Goal: Information Seeking & Learning: Learn about a topic

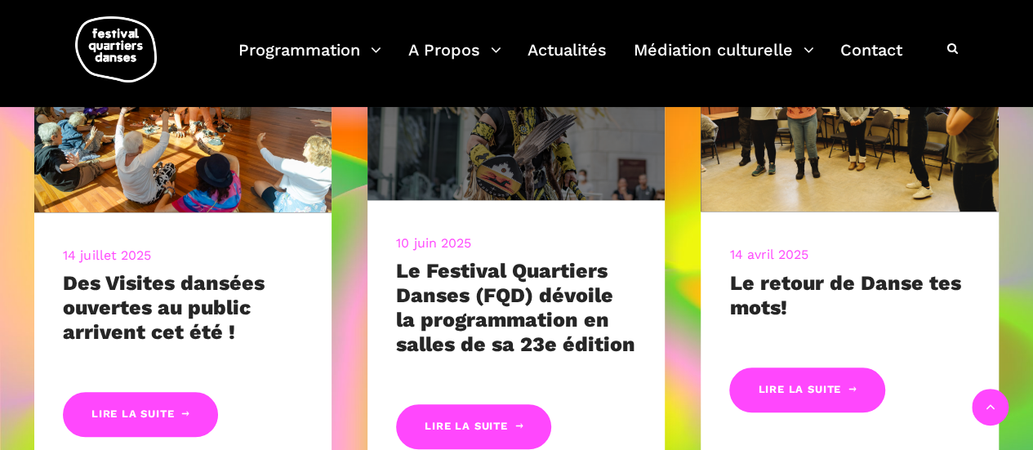
scroll to position [649, 0]
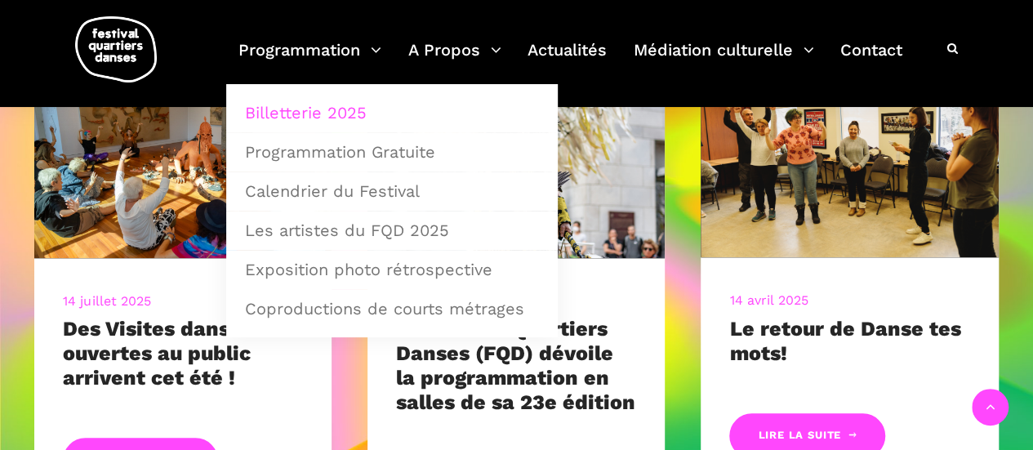
click at [323, 110] on link "Billetterie 2025" at bounding box center [391, 113] width 313 height 38
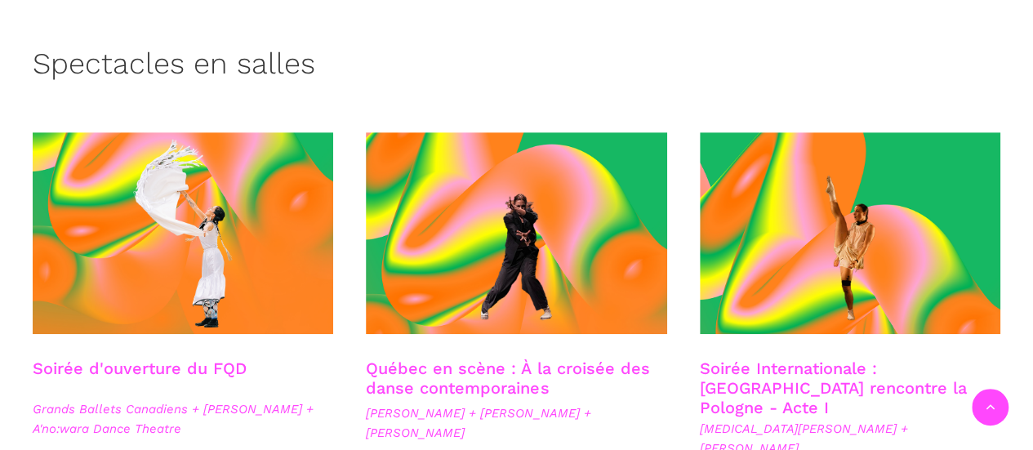
scroll to position [490, 0]
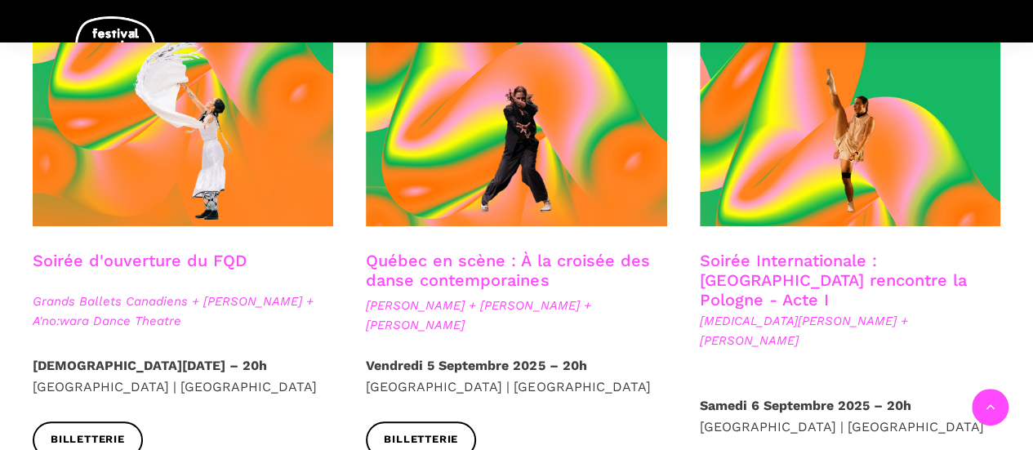
click at [167, 367] on strong "Jeudi 4 Septembre 2025 – 20h" at bounding box center [150, 366] width 234 height 16
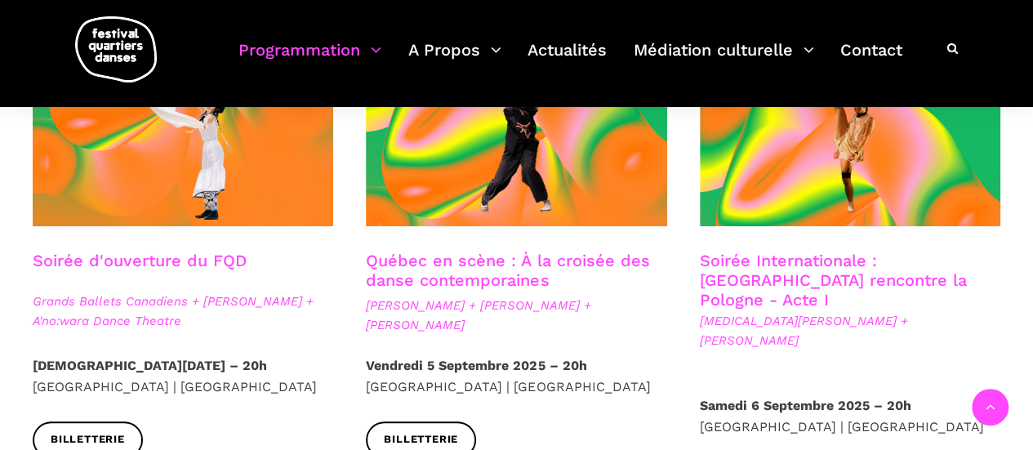
click at [185, 266] on link "Soirée d'ouverture du FQD" at bounding box center [140, 261] width 214 height 20
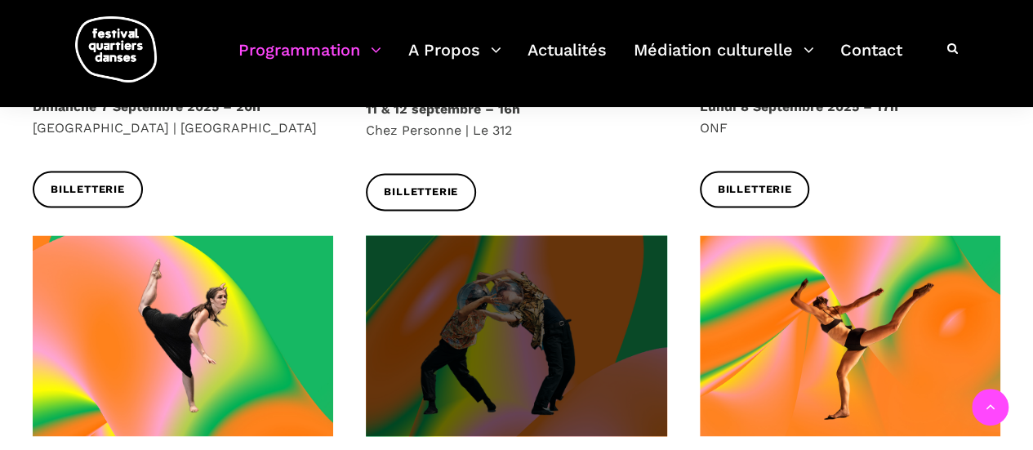
scroll to position [1061, 0]
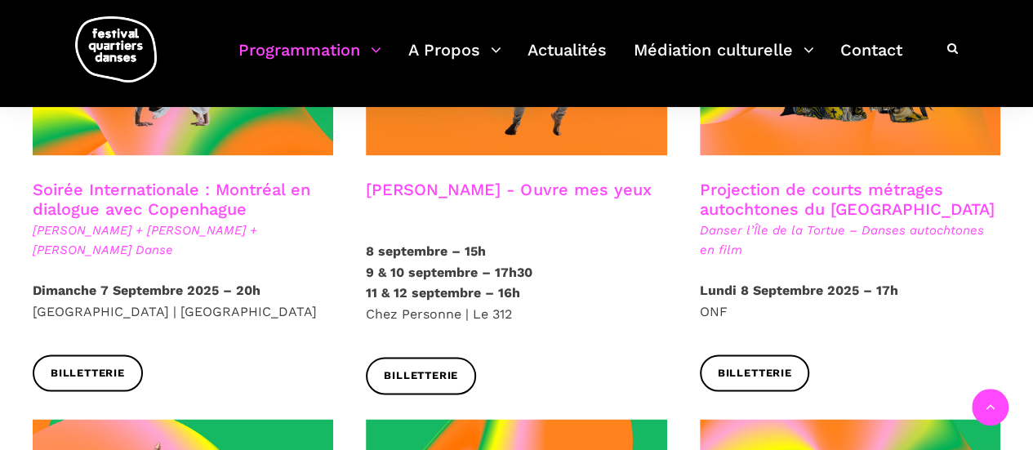
click at [789, 180] on h3 "Projection de courts métrages autochtones du Québec" at bounding box center [850, 200] width 300 height 41
click at [799, 180] on h3 "Projection de courts métrages autochtones du Québec" at bounding box center [850, 200] width 300 height 41
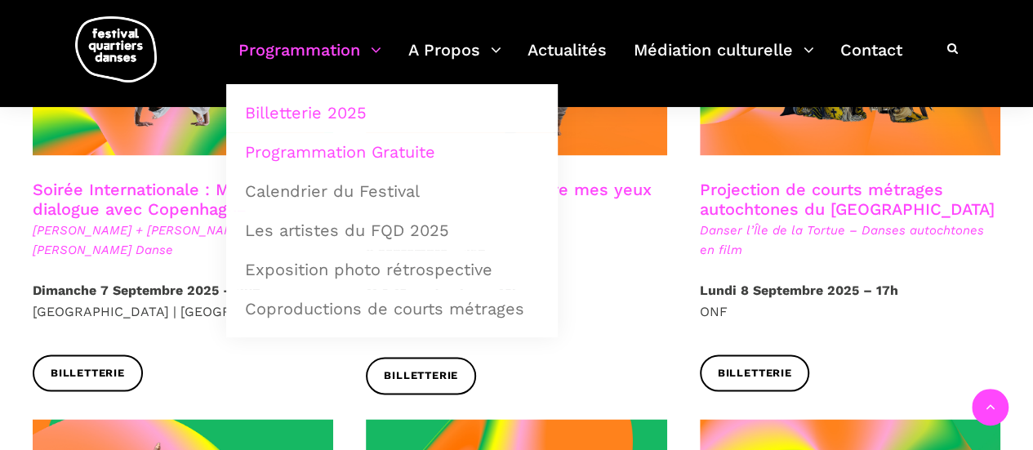
click at [338, 158] on link "Programmation Gratuite" at bounding box center [391, 152] width 313 height 38
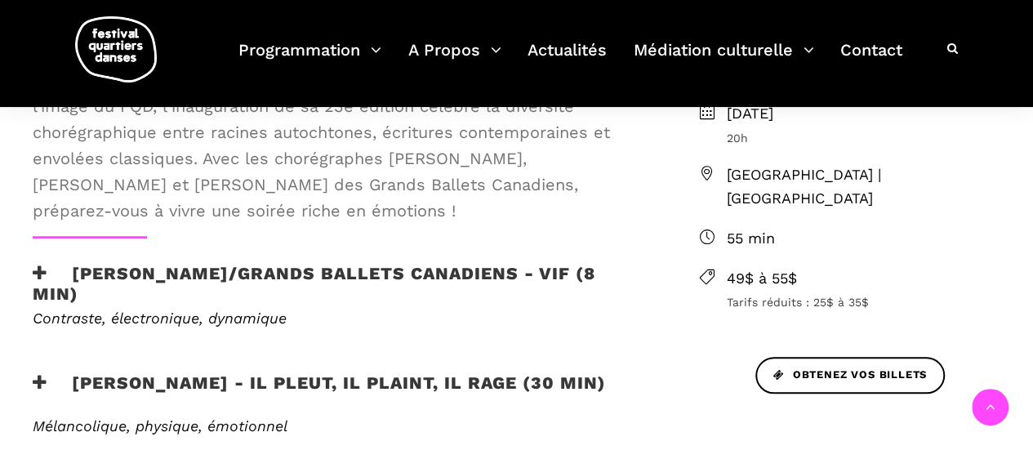
click at [46, 268] on icon at bounding box center [40, 273] width 15 height 17
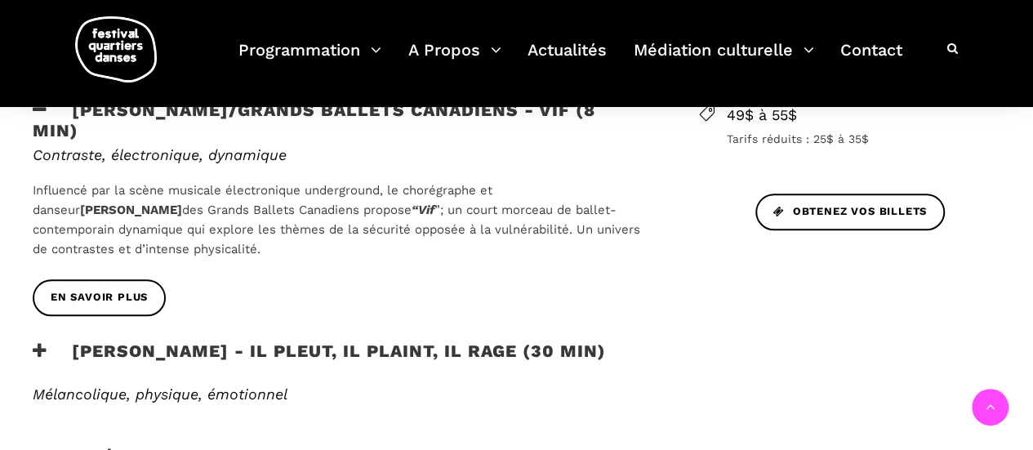
scroll to position [816, 0]
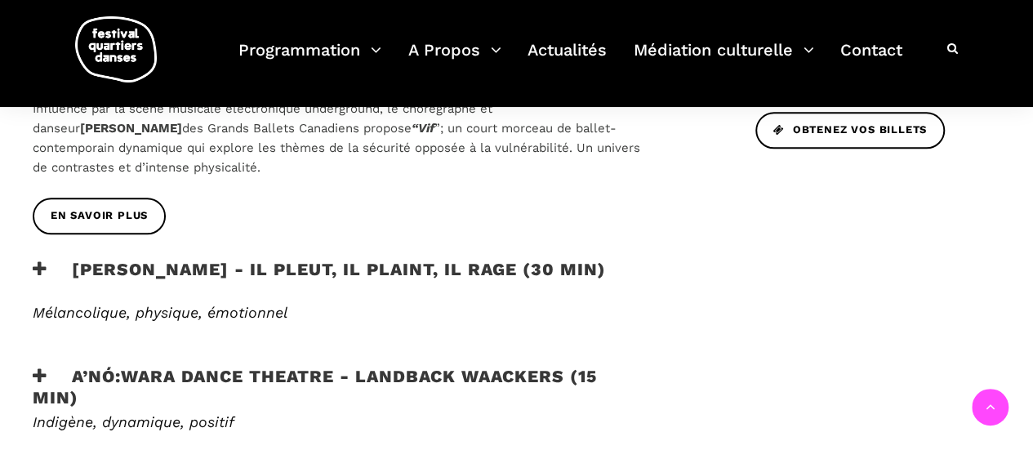
click at [45, 263] on icon at bounding box center [40, 268] width 15 height 17
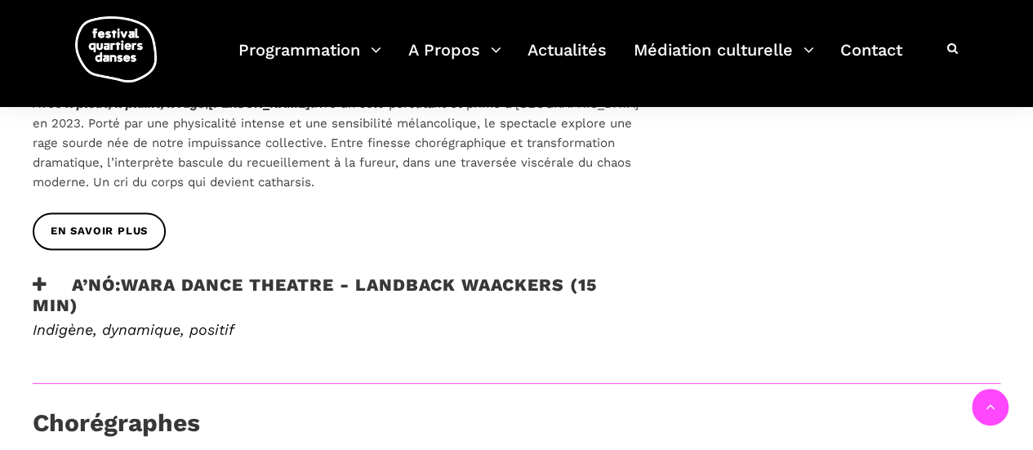
scroll to position [980, 0]
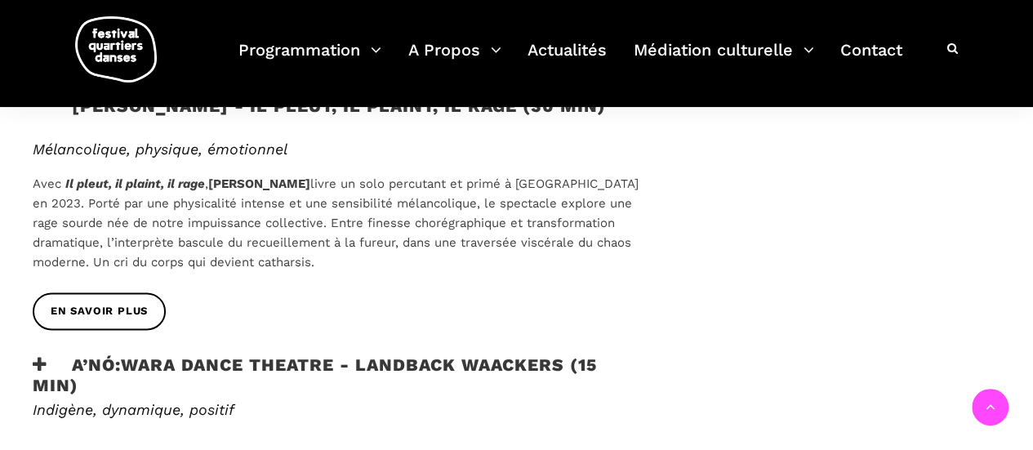
click at [44, 352] on div "EN SAVOIR PLUS" at bounding box center [339, 322] width 647 height 61
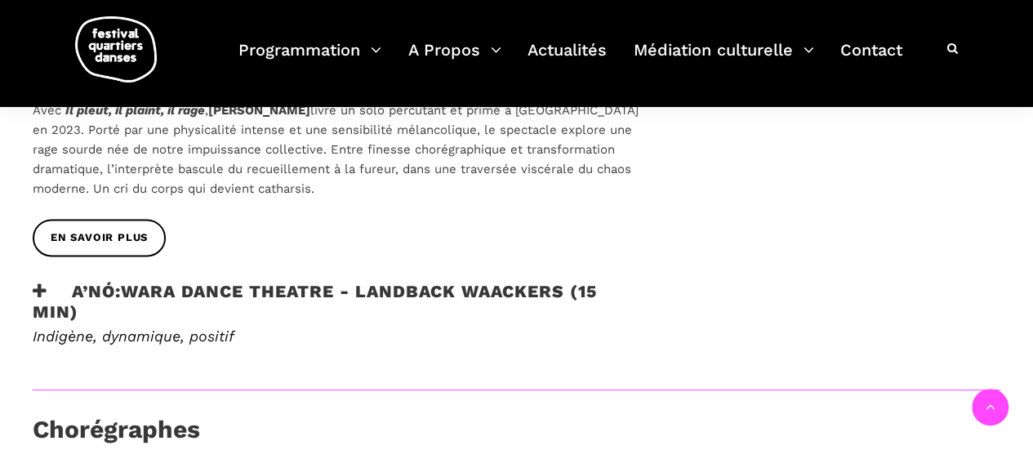
scroll to position [1143, 0]
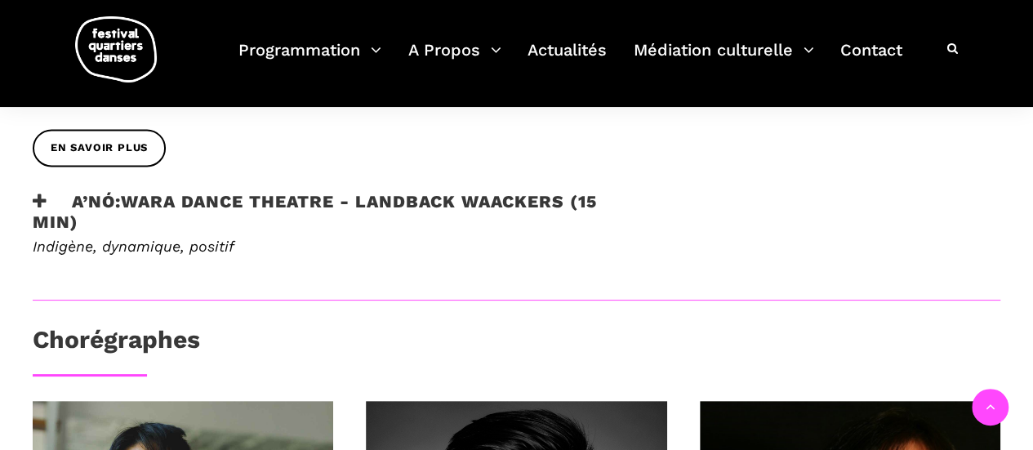
click at [38, 198] on icon at bounding box center [40, 201] width 15 height 17
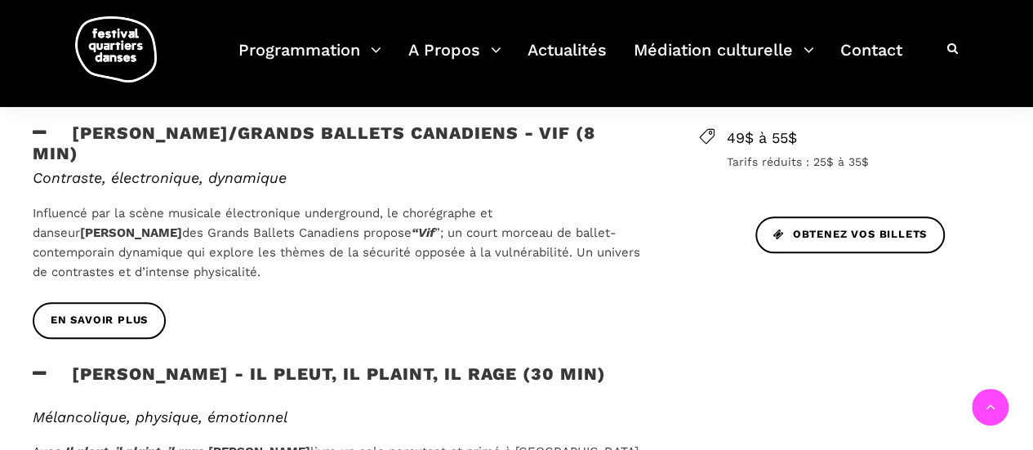
scroll to position [735, 0]
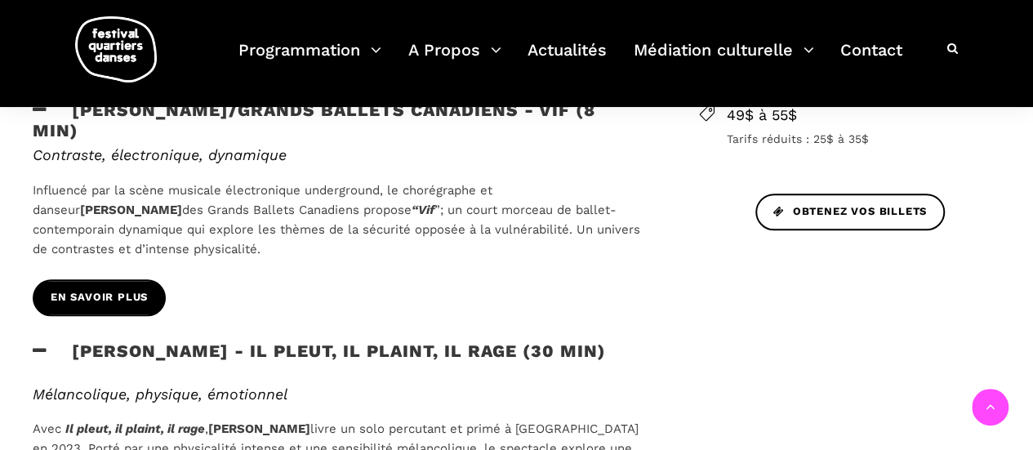
click at [149, 282] on link "En savoir plus" at bounding box center [99, 297] width 133 height 37
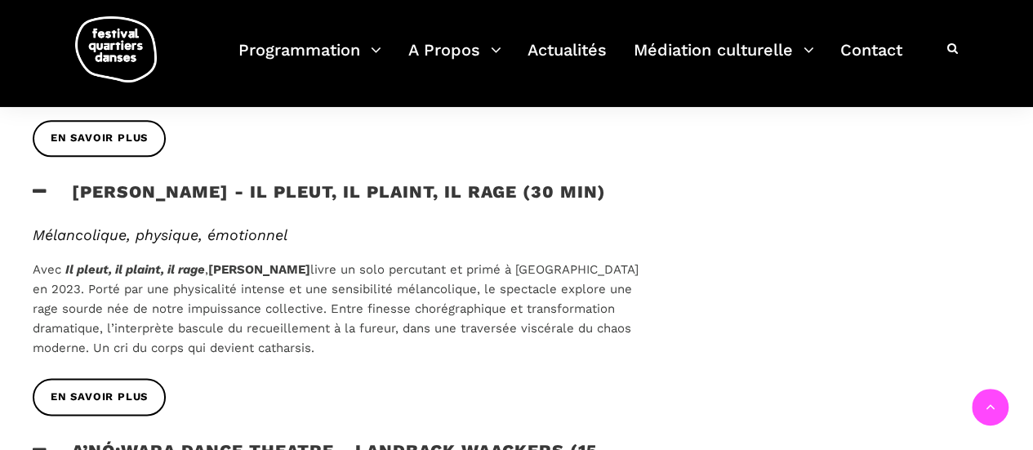
scroll to position [898, 0]
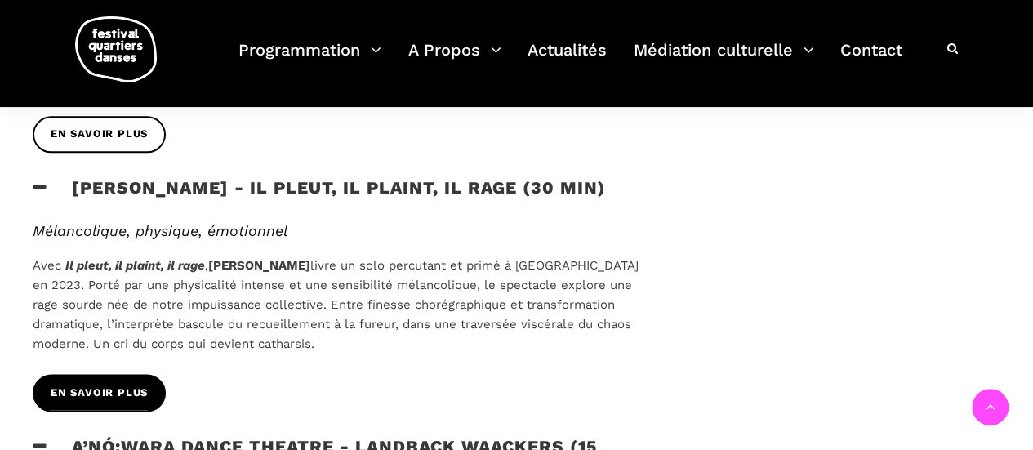
click at [98, 396] on span "EN SAVOIR PLUS" at bounding box center [99, 393] width 97 height 17
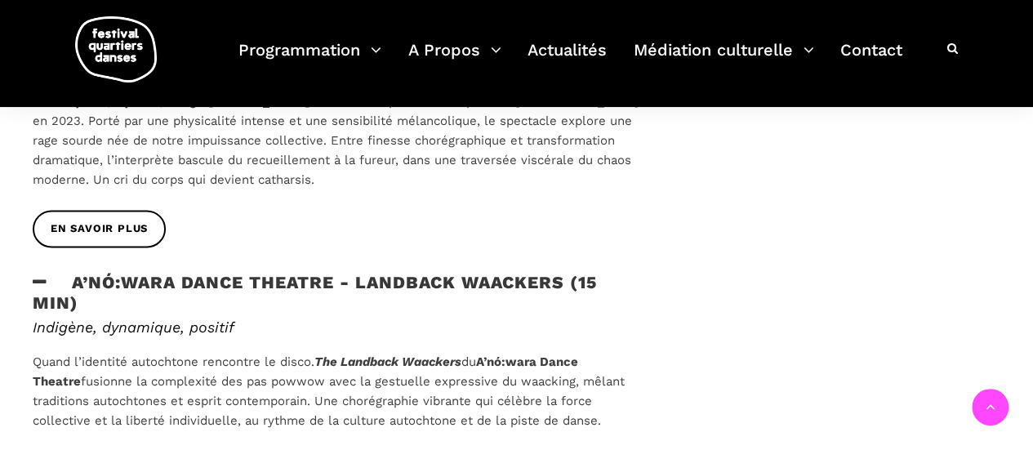
scroll to position [1143, 0]
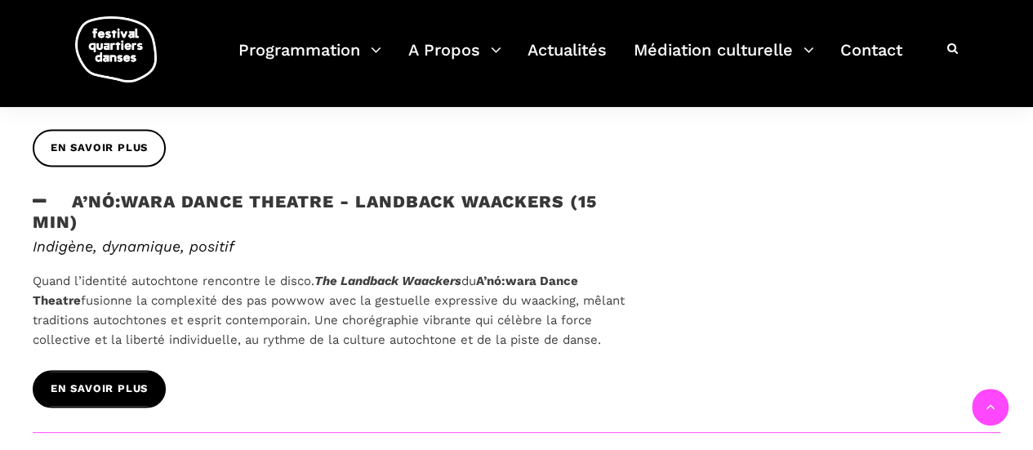
click at [132, 385] on span "EN SAVOIR PLUS" at bounding box center [99, 388] width 97 height 17
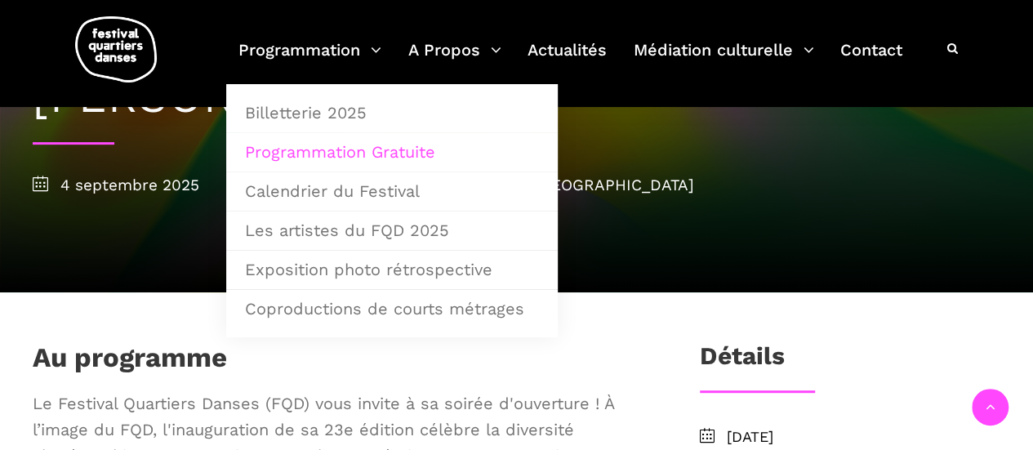
scroll to position [245, 0]
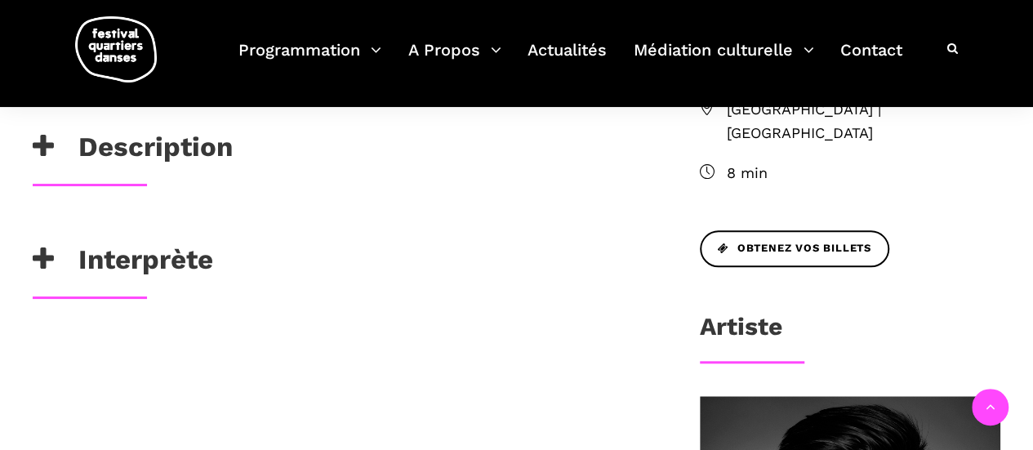
scroll to position [653, 0]
click at [57, 246] on h3 "Interprète" at bounding box center [123, 263] width 180 height 41
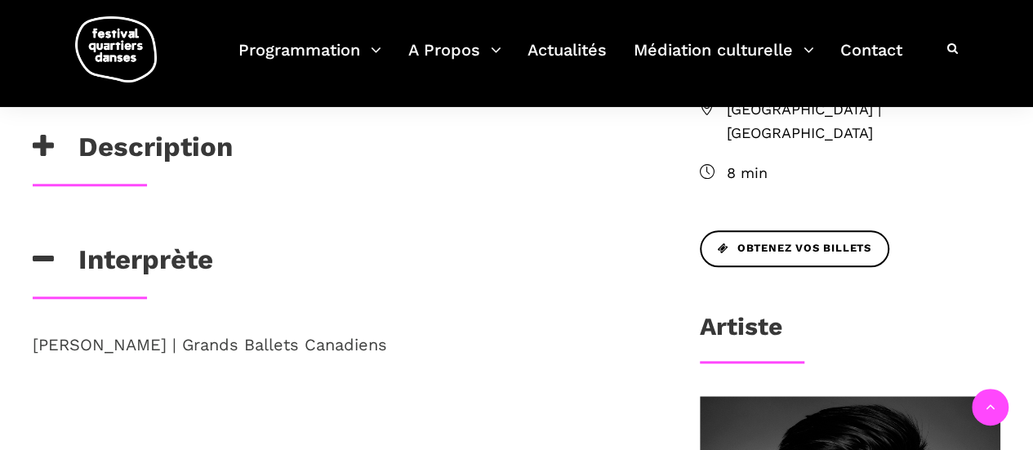
click at [42, 148] on icon at bounding box center [43, 146] width 21 height 27
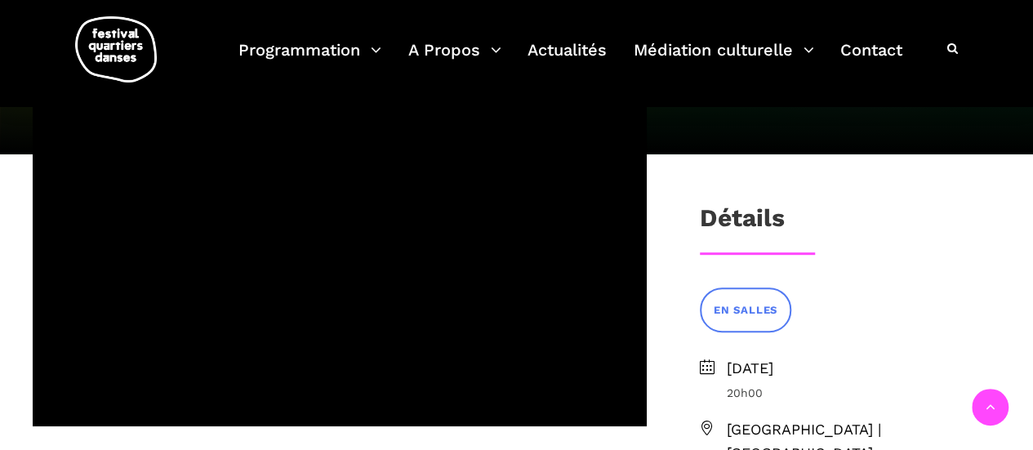
scroll to position [327, 0]
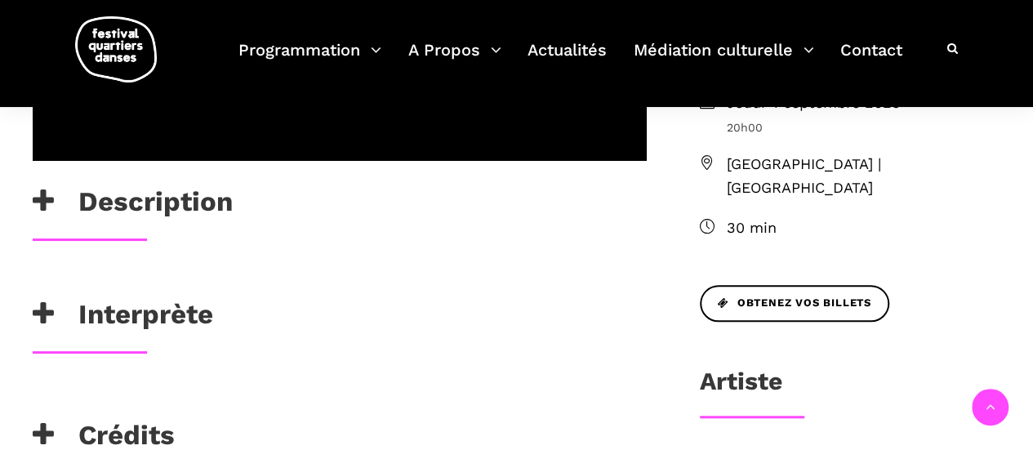
scroll to position [653, 0]
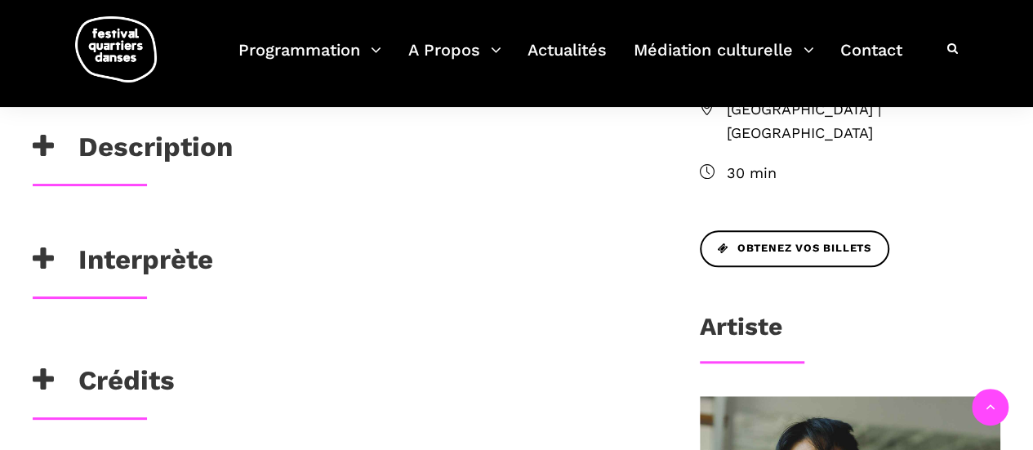
click at [56, 243] on h3 "Interprète" at bounding box center [123, 263] width 180 height 41
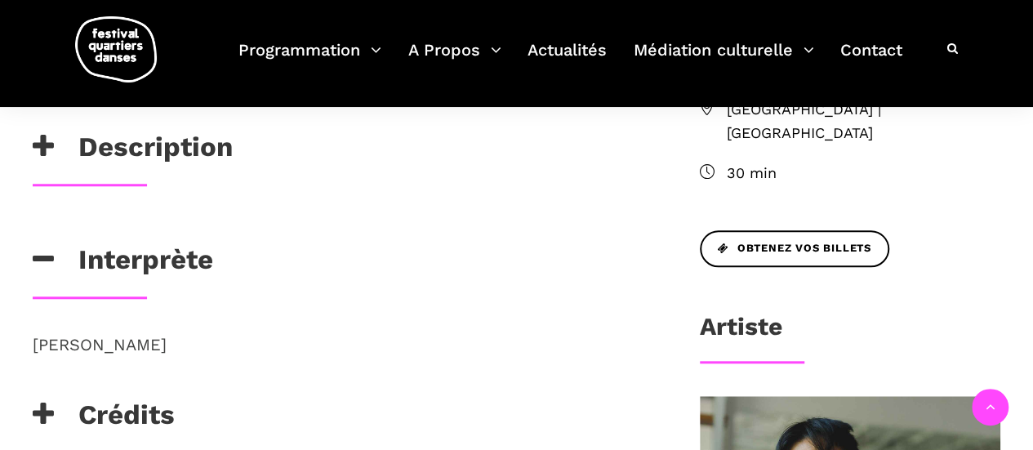
click at [50, 401] on icon at bounding box center [43, 414] width 21 height 27
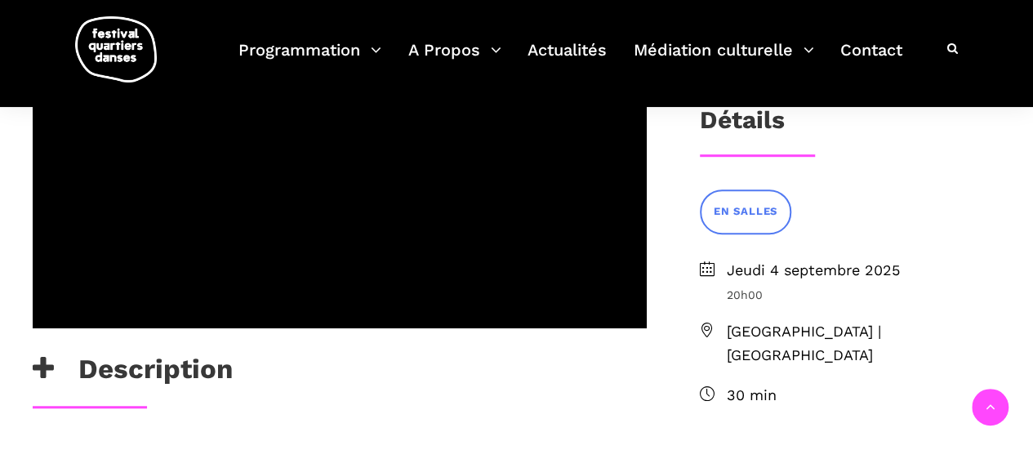
scroll to position [408, 0]
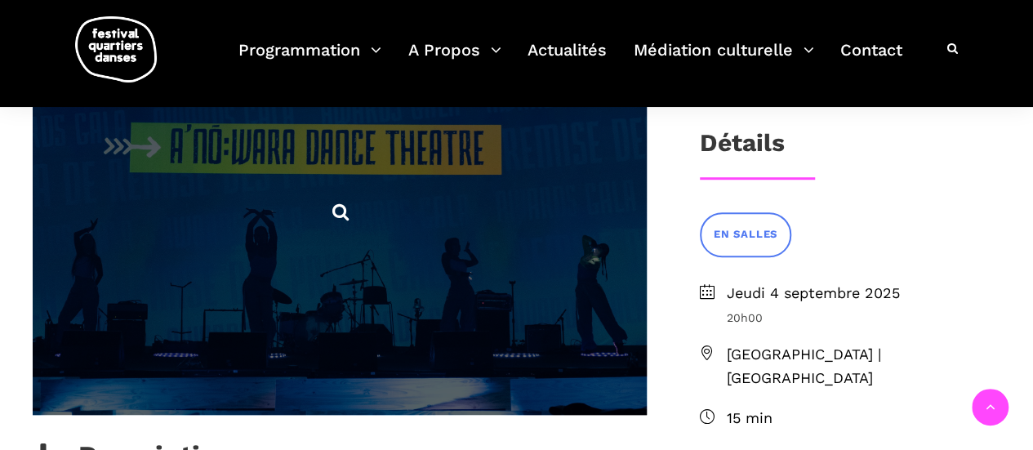
click at [348, 225] on span at bounding box center [340, 210] width 614 height 409
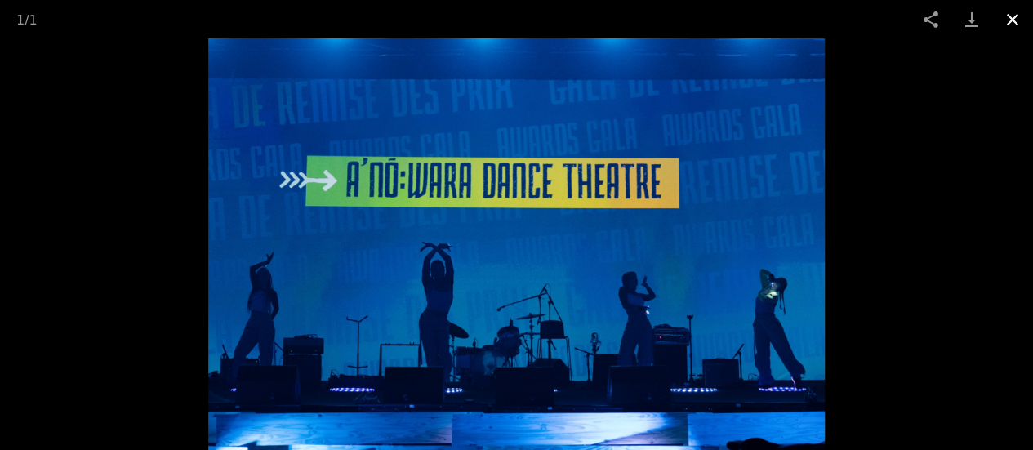
click at [1020, 19] on button "Close gallery" at bounding box center [1012, 19] width 41 height 38
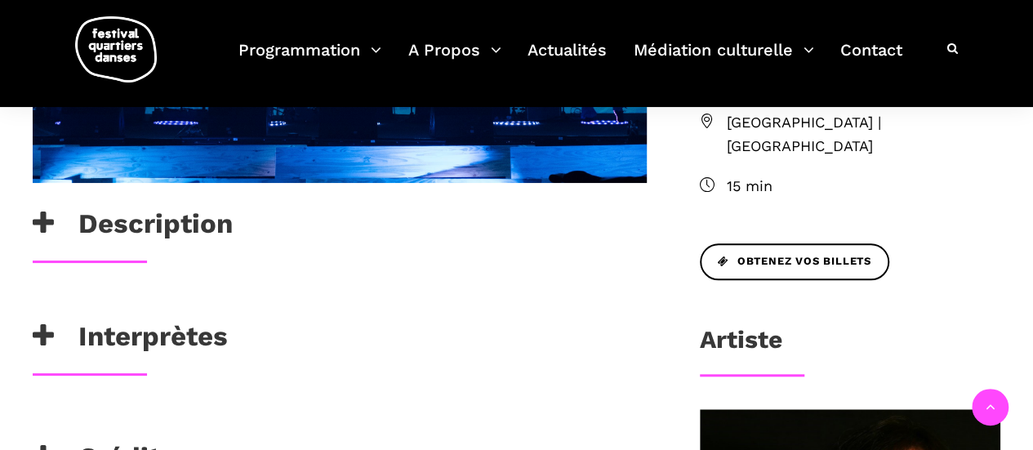
scroll to position [658, 0]
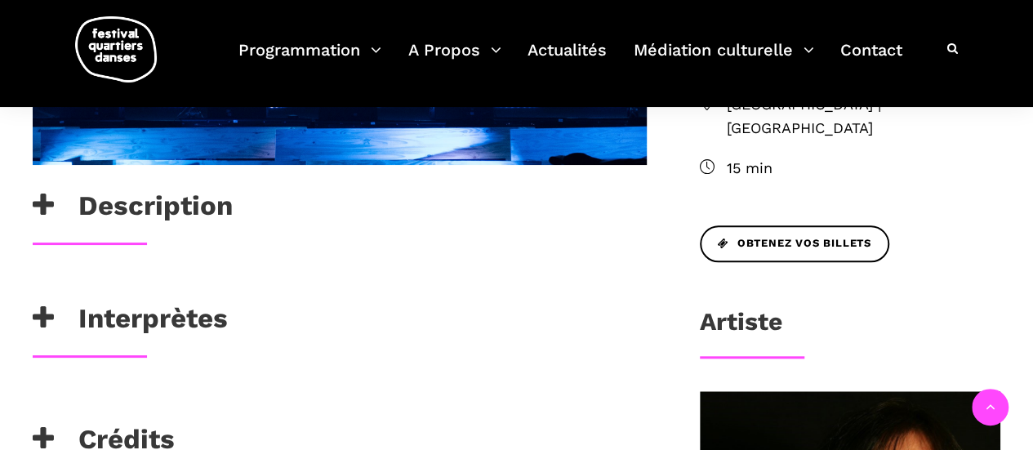
click at [50, 214] on icon at bounding box center [43, 205] width 21 height 27
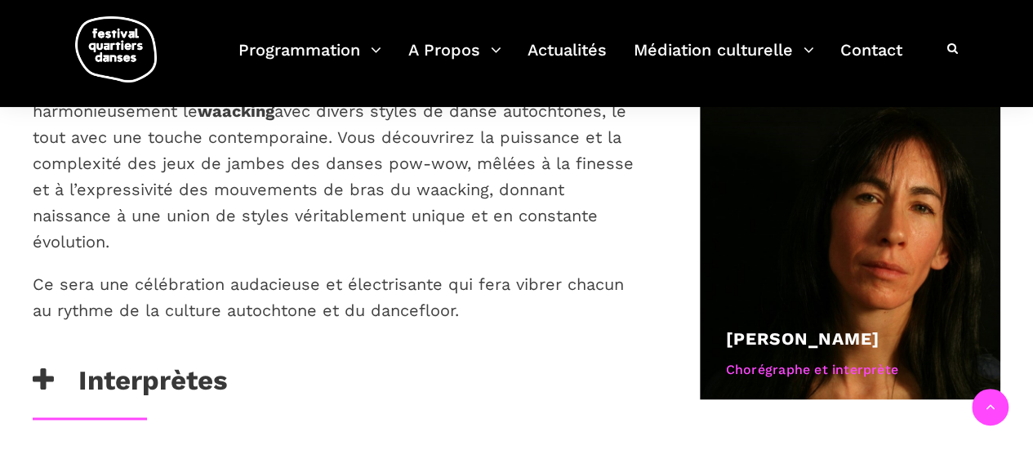
scroll to position [985, 0]
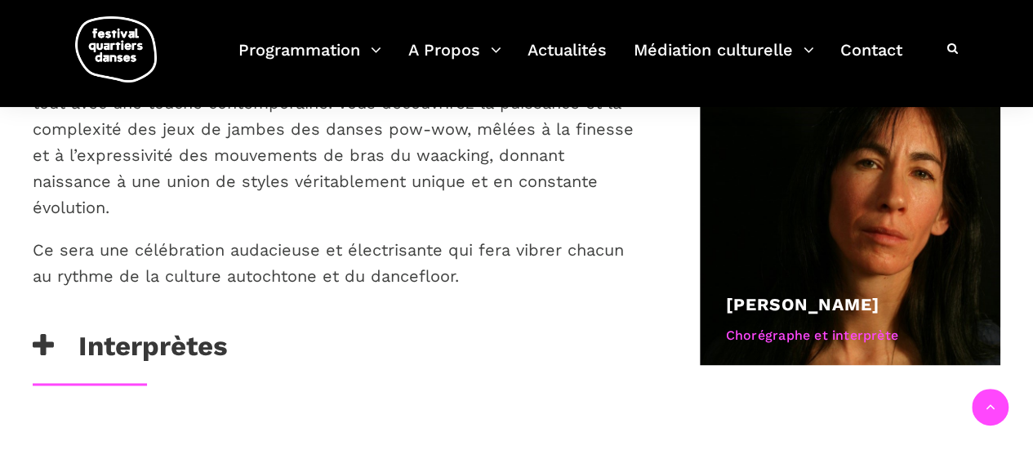
click at [171, 330] on h3 "Interprètes" at bounding box center [130, 350] width 195 height 41
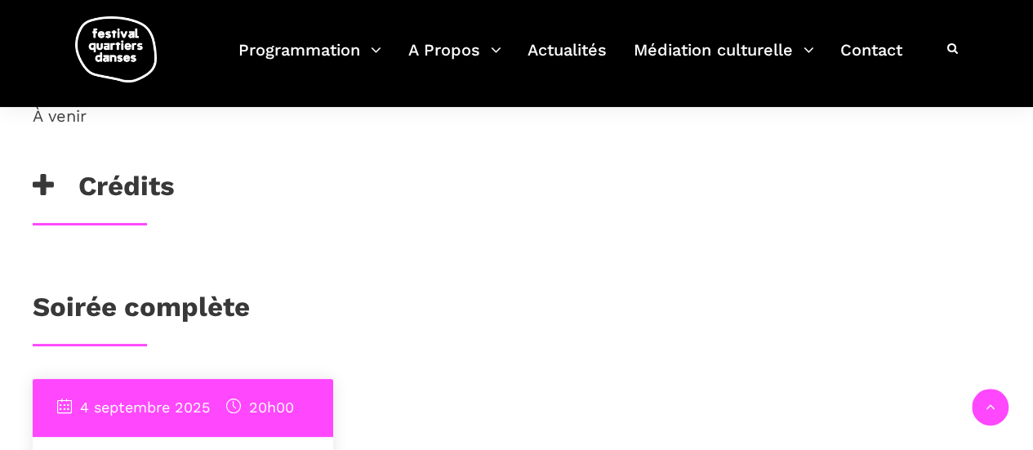
scroll to position [1311, 0]
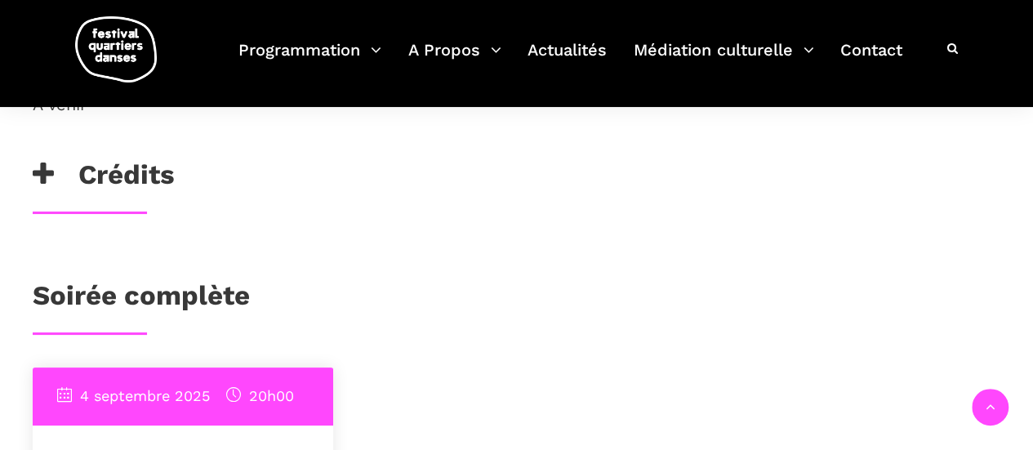
click at [130, 158] on h3 "Crédits" at bounding box center [104, 178] width 142 height 41
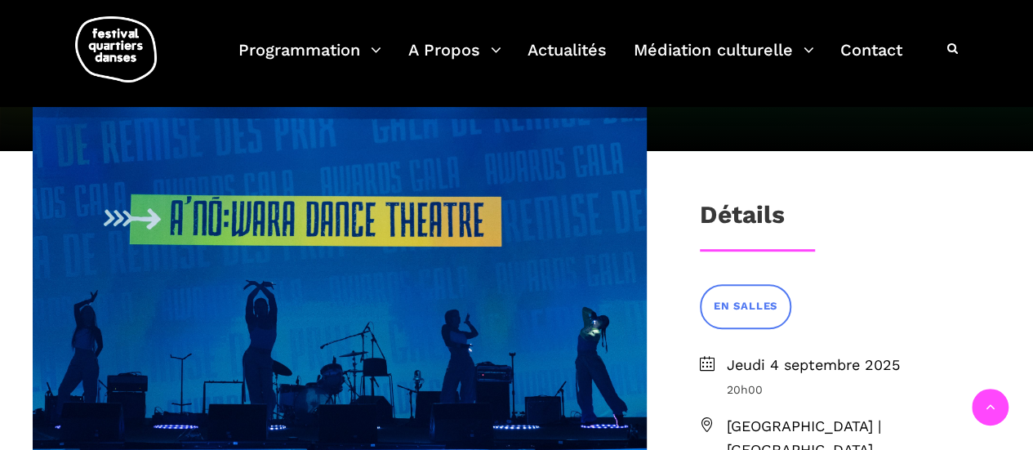
scroll to position [331, 0]
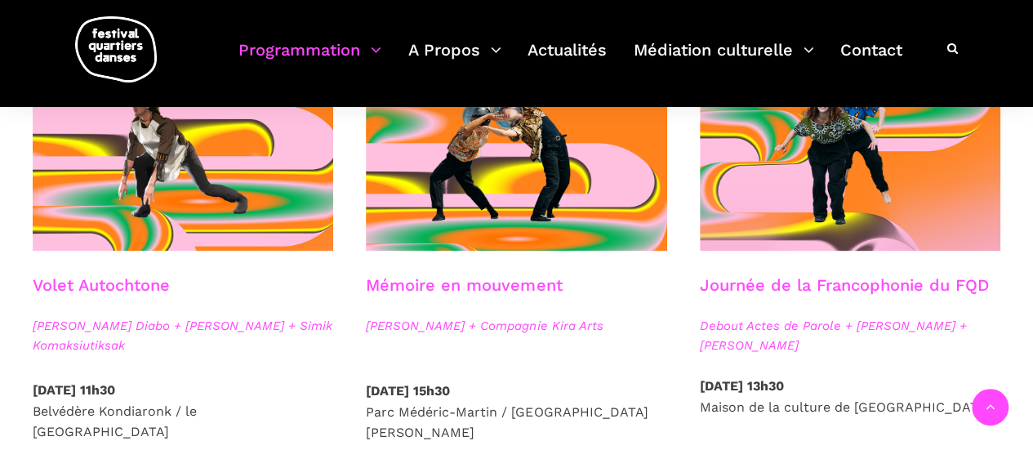
scroll to position [898, 0]
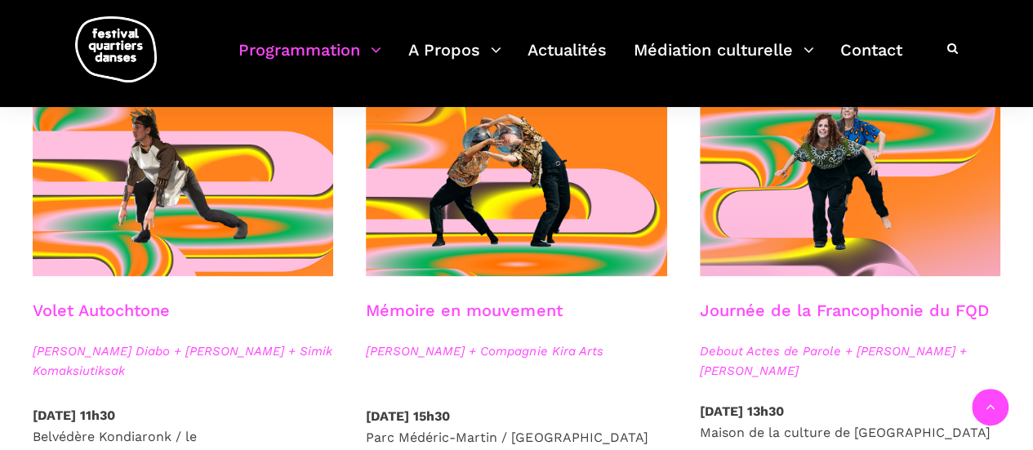
click at [111, 311] on link "Volet Autochtone" at bounding box center [101, 310] width 137 height 20
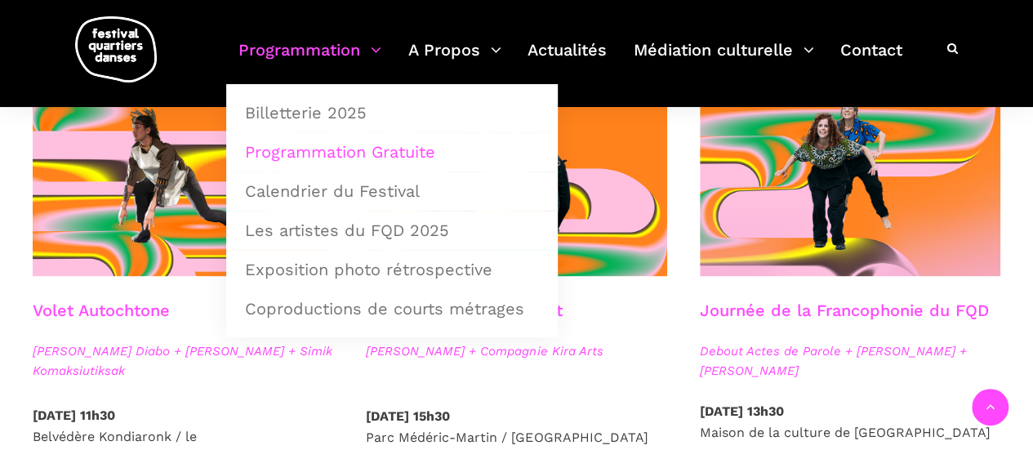
click at [327, 51] on link "Programmation" at bounding box center [309, 60] width 143 height 48
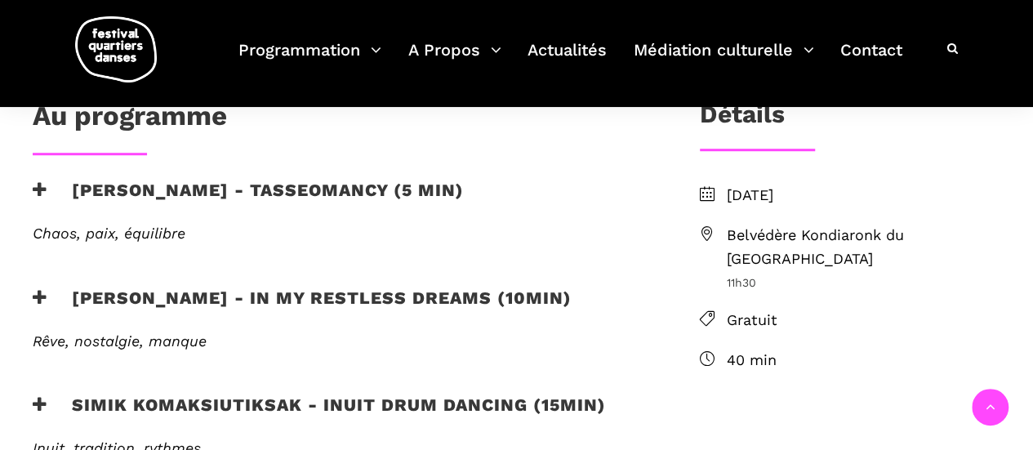
scroll to position [816, 0]
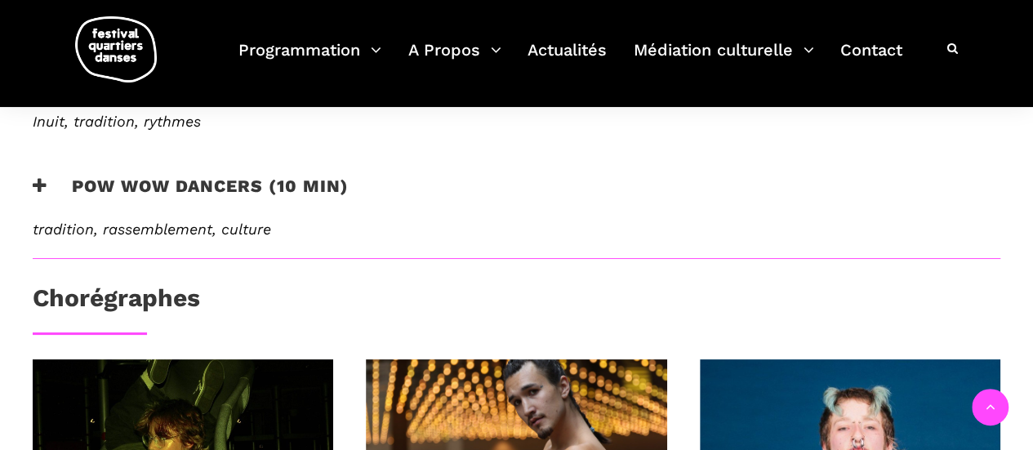
click at [42, 189] on icon at bounding box center [40, 185] width 15 height 17
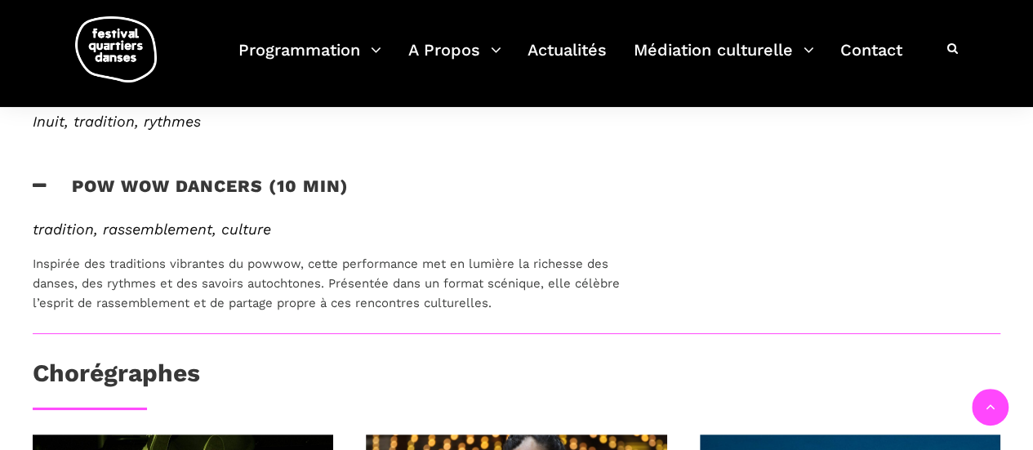
click at [42, 189] on icon at bounding box center [40, 185] width 15 height 17
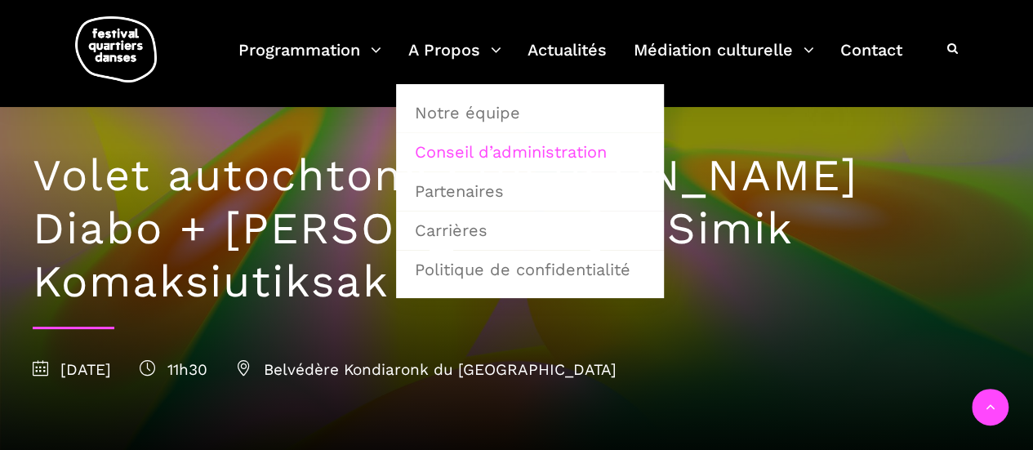
scroll to position [0, 0]
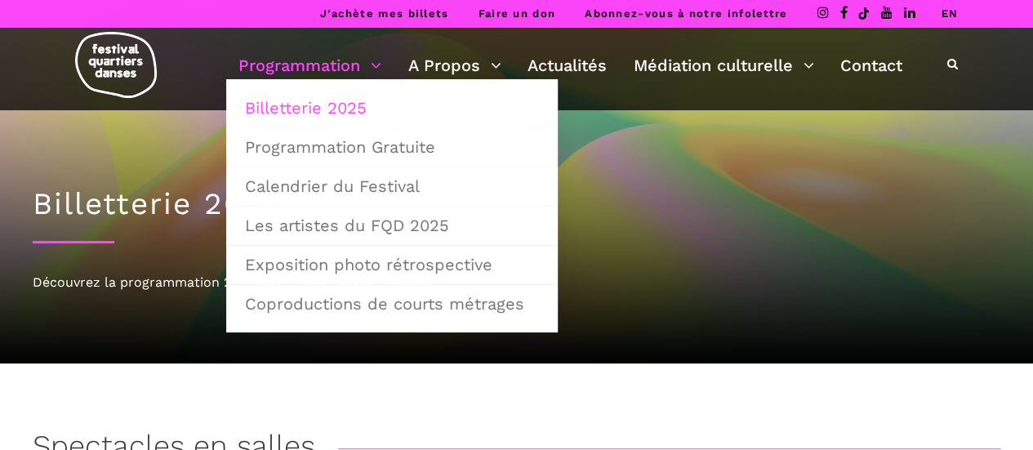
click at [322, 107] on link "Billetterie 2025" at bounding box center [391, 108] width 313 height 38
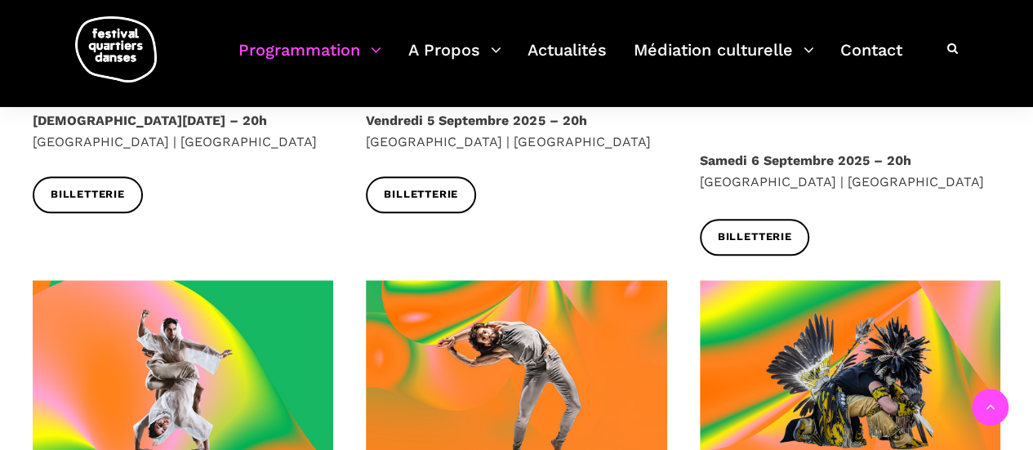
scroll to position [816, 0]
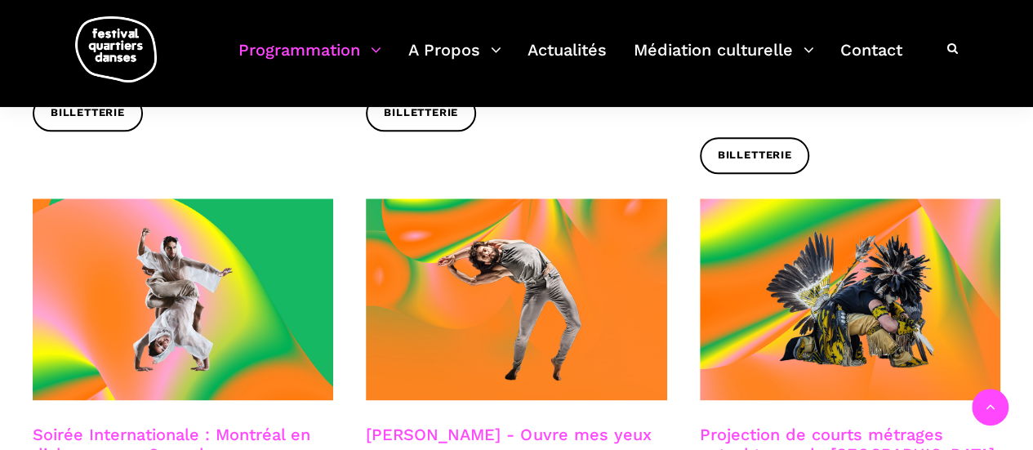
click at [759, 425] on h3 "Projection de courts métrages autochtones du Québec" at bounding box center [850, 445] width 300 height 41
click at [805, 425] on h3 "Projection de courts métrages autochtones du Québec" at bounding box center [850, 445] width 300 height 41
click at [797, 425] on h3 "Projection de courts métrages autochtones du Québec" at bounding box center [850, 445] width 300 height 41
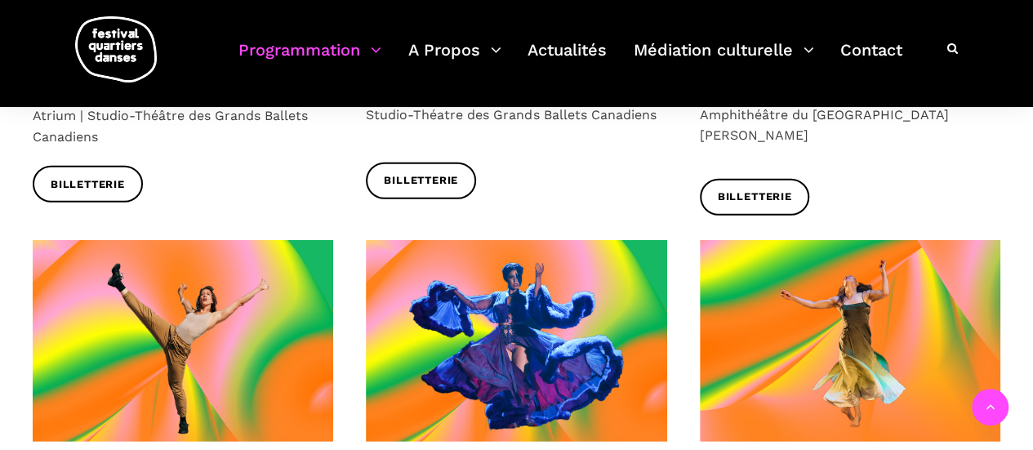
scroll to position [2286, 0]
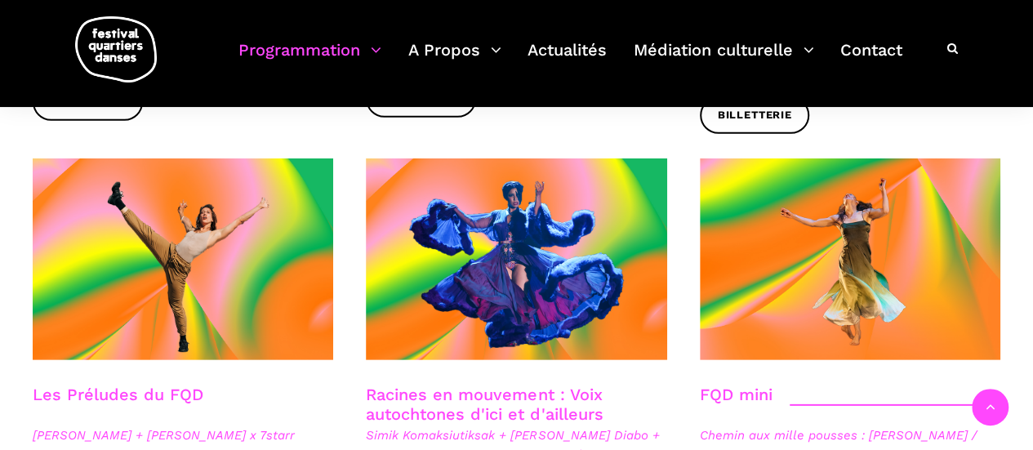
click at [544, 385] on link "Racines en mouvement : Voix autochtones d'ici et d'ailleurs" at bounding box center [484, 404] width 237 height 39
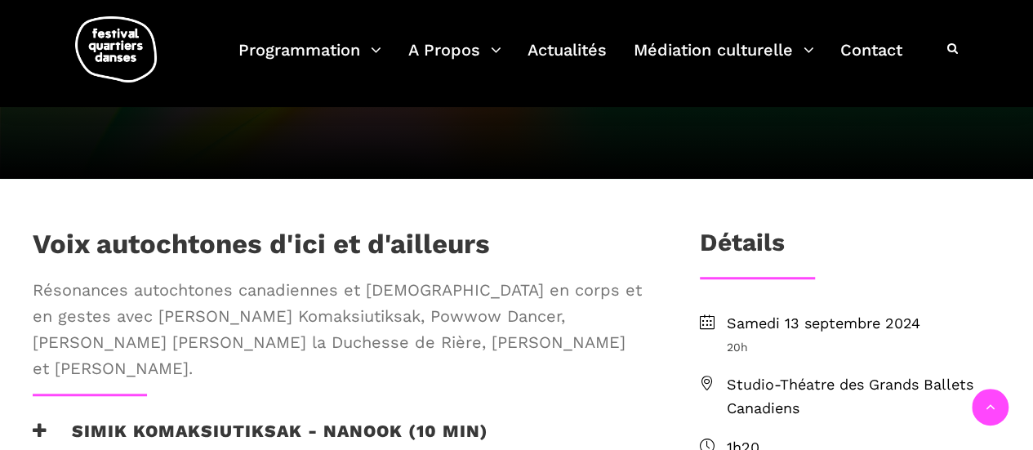
scroll to position [490, 0]
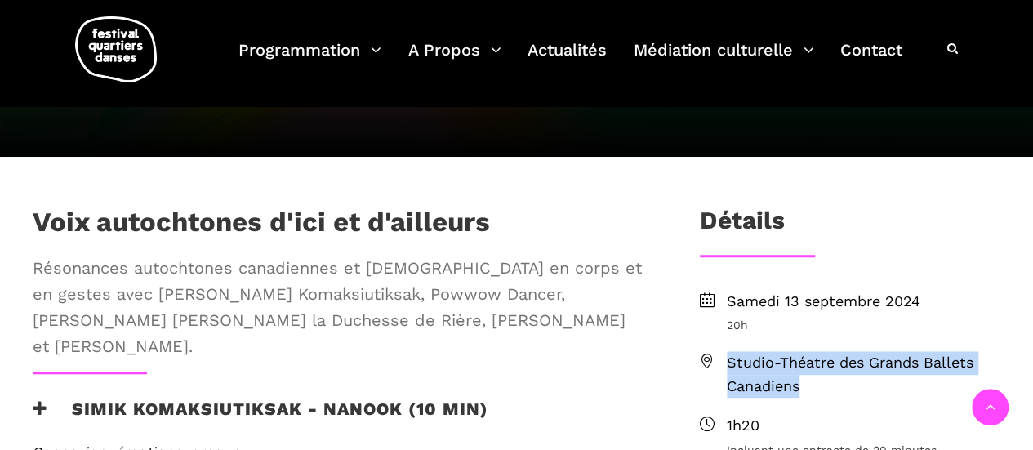
drag, startPoint x: 804, startPoint y: 385, endPoint x: 728, endPoint y: 360, distance: 79.8
click at [728, 360] on span "Studio-Théatre des Grands Ballets Canadiens" at bounding box center [863, 374] width 273 height 47
copy span "Studio-Théatre des Grands Ballets Canadiens"
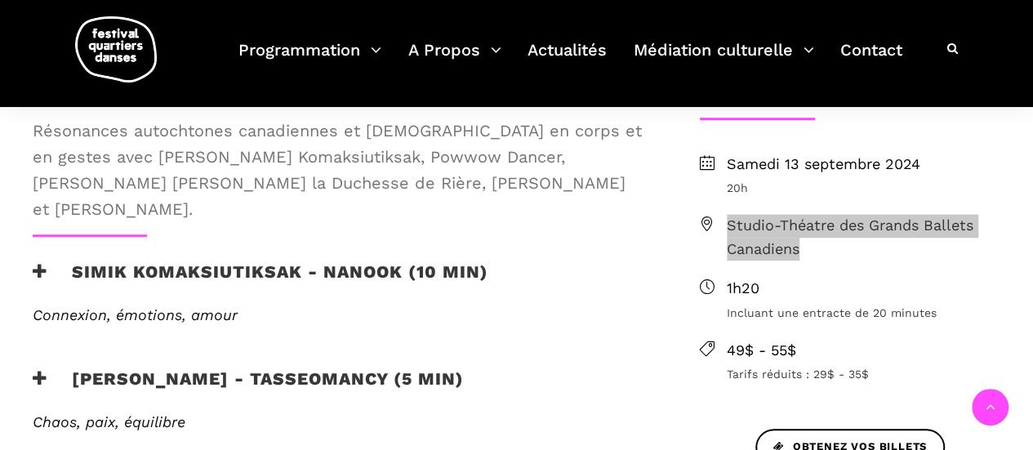
scroll to position [653, 0]
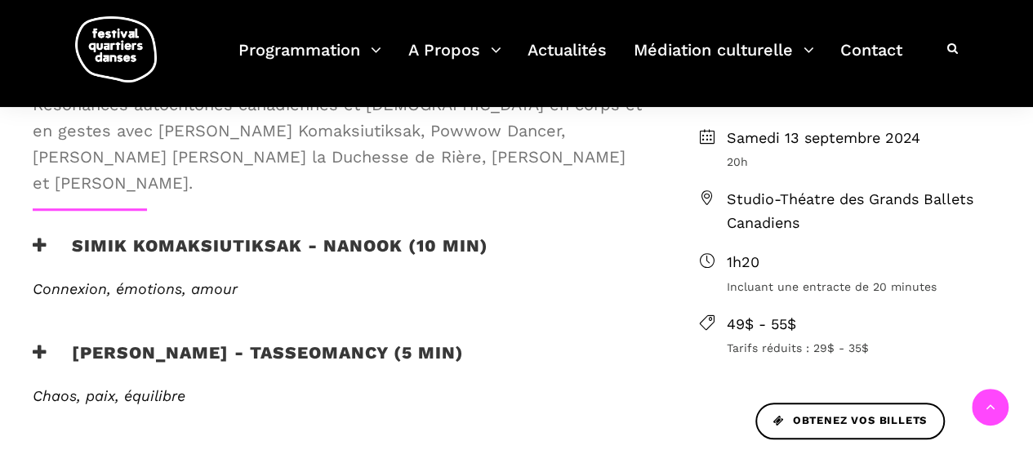
click at [818, 234] on ul "[DATE] 20h Studio-Théatre des Grands Ballets Canadiens 1h20 Incluant une entrac…" at bounding box center [850, 242] width 300 height 231
click at [768, 198] on span "Studio-Théatre des Grands Ballets Canadiens" at bounding box center [863, 211] width 273 height 47
click at [707, 192] on icon at bounding box center [707, 197] width 15 height 15
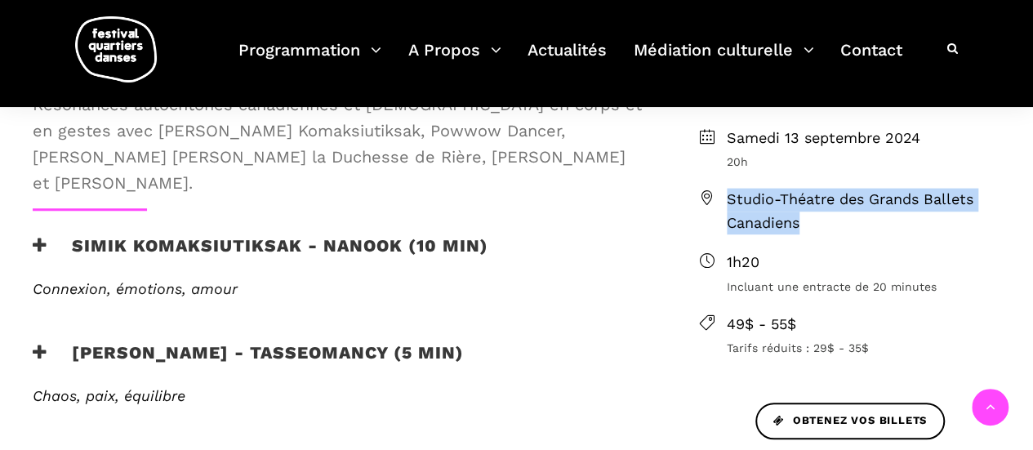
drag, startPoint x: 803, startPoint y: 221, endPoint x: 729, endPoint y: 206, distance: 75.9
click at [729, 206] on span "Studio-Théatre des Grands Ballets Canadiens" at bounding box center [863, 211] width 273 height 47
copy span "Studio-Théatre des Grands Ballets Canadiens"
